Goal: Navigation & Orientation: Find specific page/section

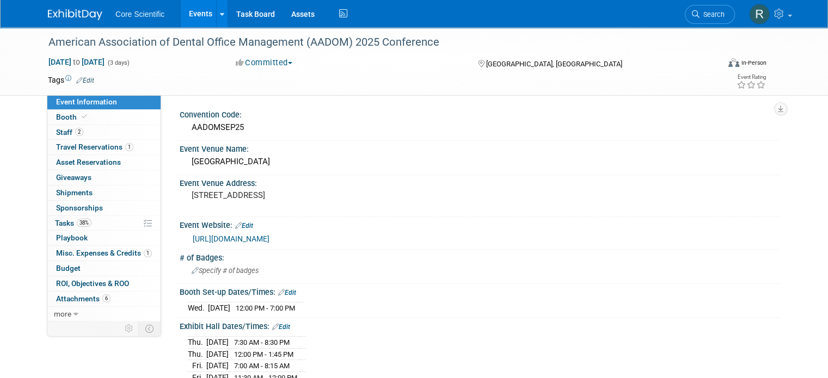
click at [78, 16] on img at bounding box center [75, 14] width 54 height 11
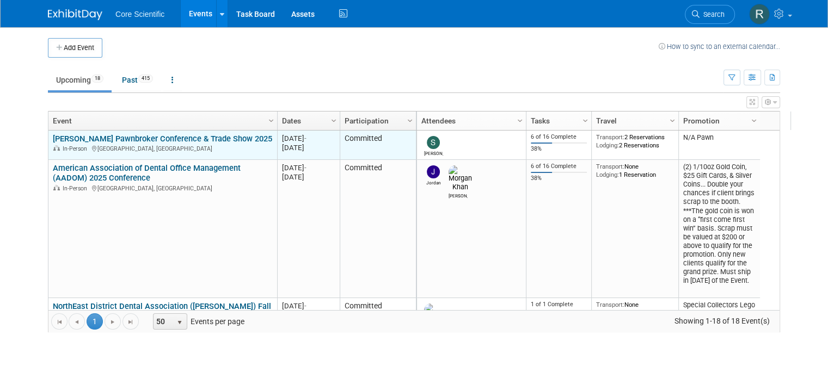
click at [120, 137] on link "[PERSON_NAME] Pawnbroker Conference & Trade Show 2025" at bounding box center [162, 139] width 219 height 10
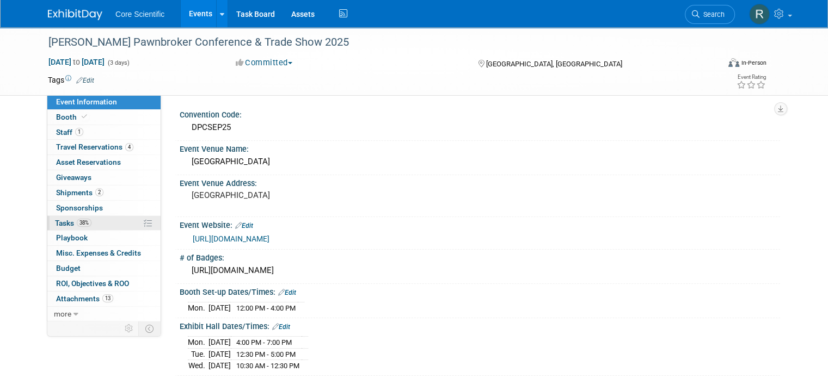
click at [67, 221] on span "Tasks 38%" at bounding box center [73, 223] width 36 height 9
